Goal: Book appointment/travel/reservation

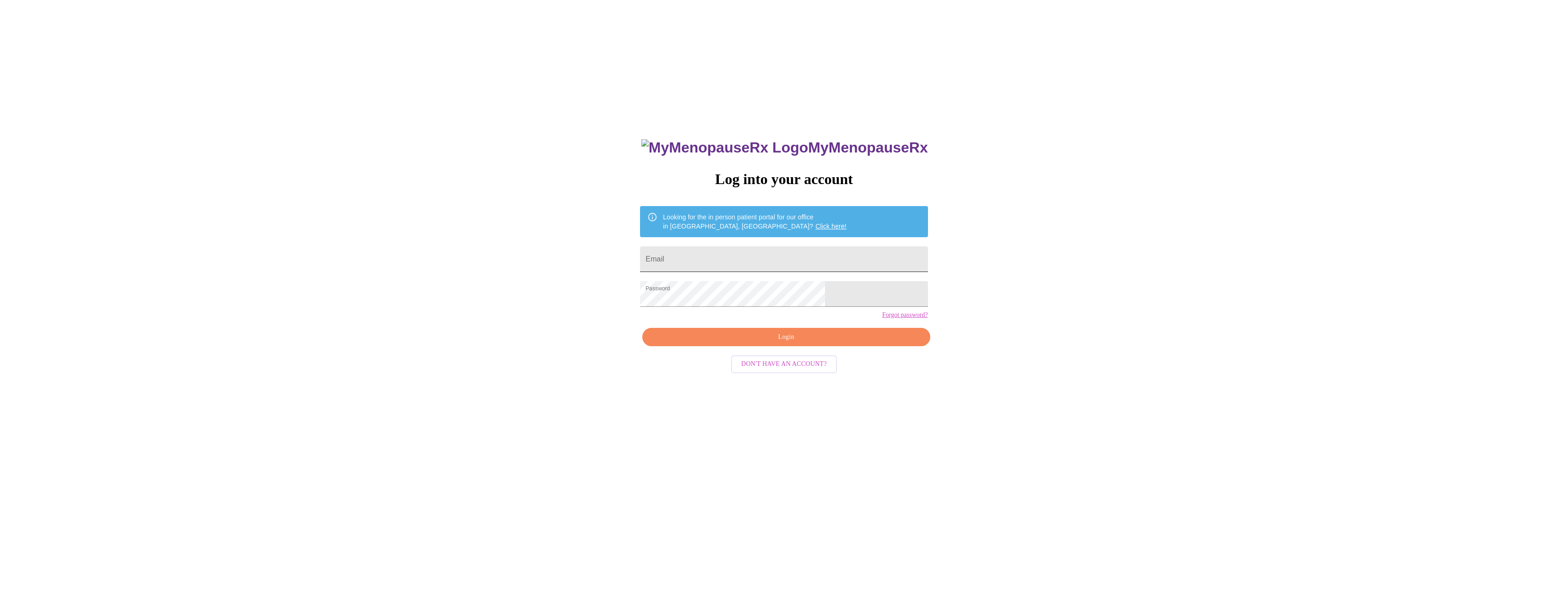
click at [731, 262] on input "Email" at bounding box center [784, 259] width 287 height 26
type input "[EMAIL_ADDRESS][DOMAIN_NAME]"
click at [776, 343] on span "Login" at bounding box center [786, 337] width 267 height 12
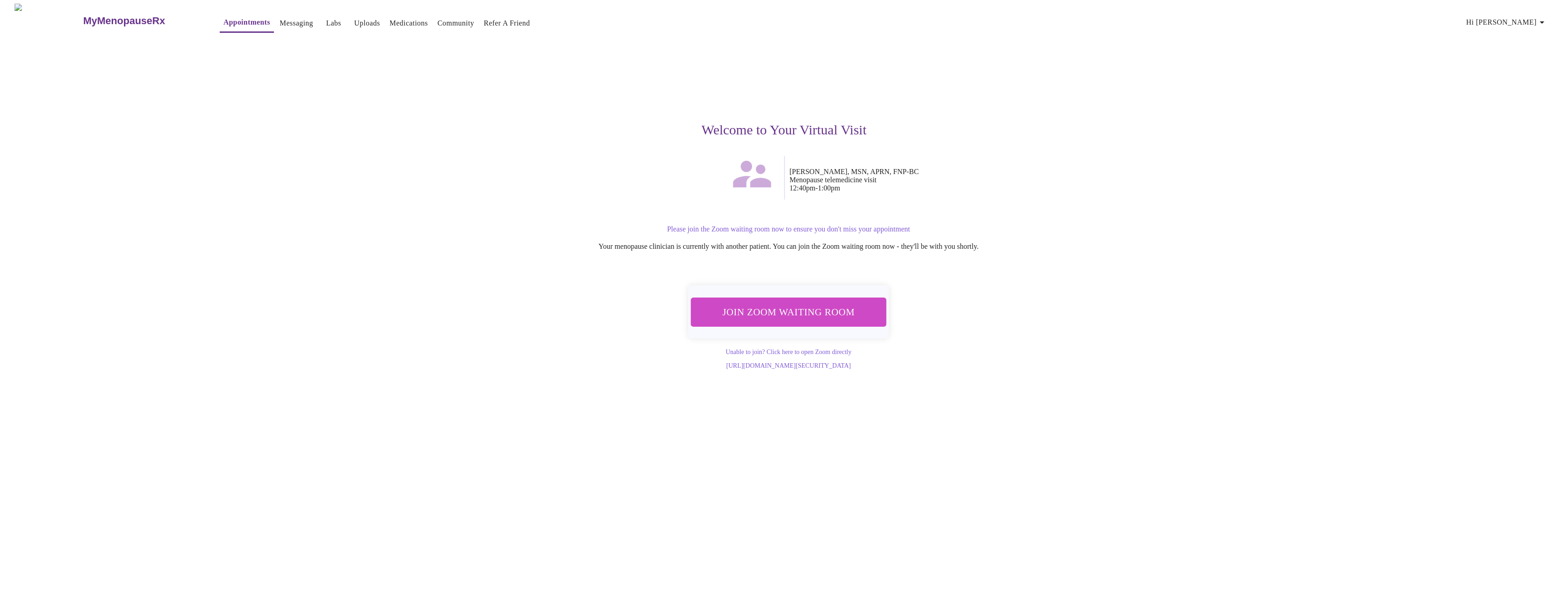
click at [771, 310] on span "Join Zoom Waiting Room" at bounding box center [789, 312] width 172 height 17
